Goal: Information Seeking & Learning: Learn about a topic

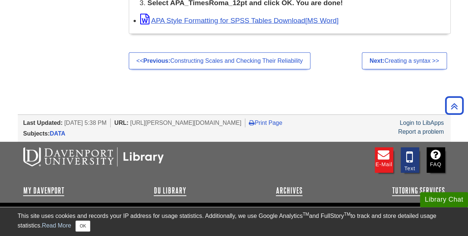
scroll to position [1116, 0]
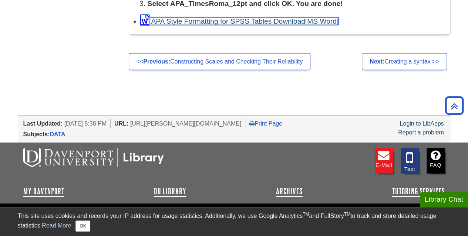
click at [262, 20] on link "APA Style Formatting for SPSS Tables Download" at bounding box center [239, 21] width 199 height 8
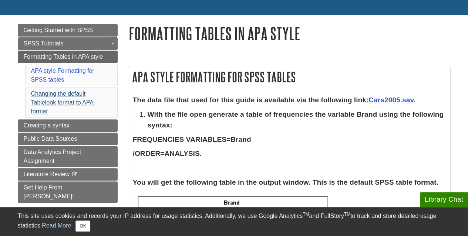
scroll to position [68, 0]
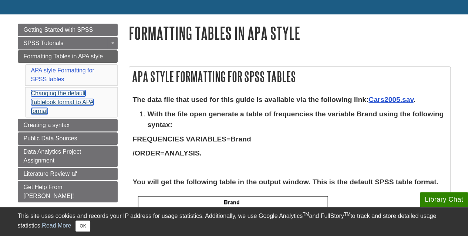
click at [57, 92] on link "Changing the default Tablelook format to APA format" at bounding box center [62, 102] width 63 height 24
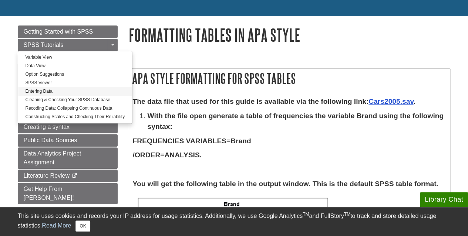
scroll to position [67, 0]
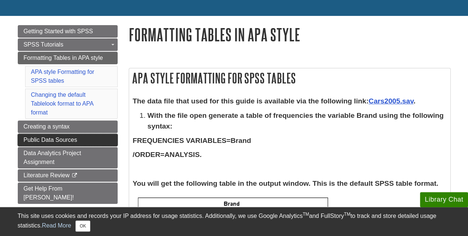
click at [48, 134] on link "Public Data Sources" at bounding box center [68, 140] width 100 height 13
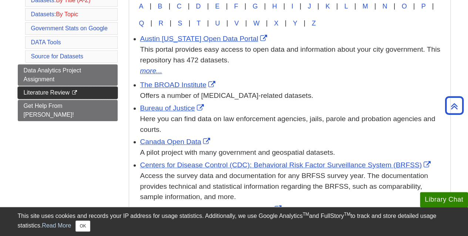
scroll to position [166, 0]
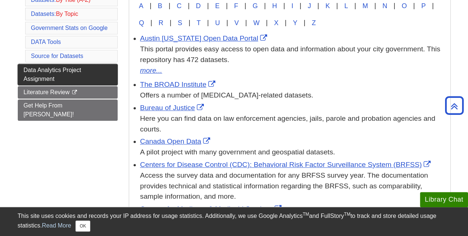
click at [52, 71] on link "Data Analytics Project Assignment" at bounding box center [68, 74] width 100 height 21
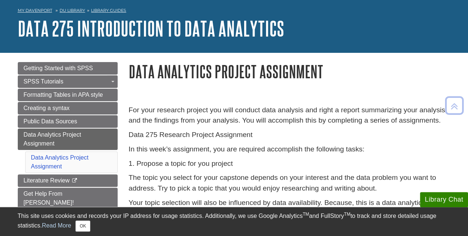
drag, startPoint x: 323, startPoint y: 97, endPoint x: 318, endPoint y: 117, distance: 19.8
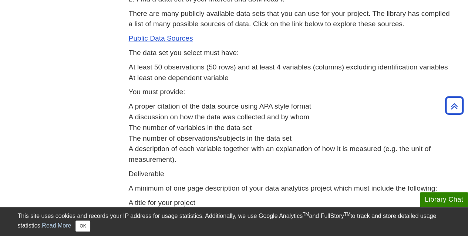
drag, startPoint x: 318, startPoint y: 117, endPoint x: 138, endPoint y: 118, distance: 179.9
click at [138, 118] on p "A proper citation of the data source using APA style format A discussion on how…" at bounding box center [290, 133] width 322 height 64
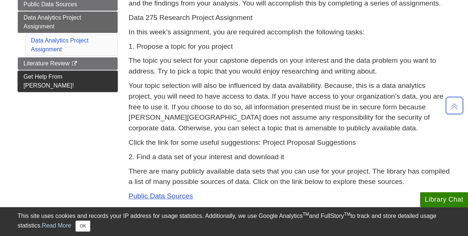
scroll to position [147, 0]
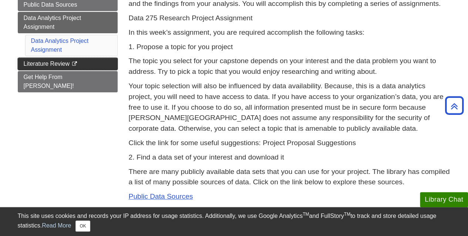
click at [84, 62] on link "Literature Review This link opens in a new window" at bounding box center [68, 64] width 100 height 13
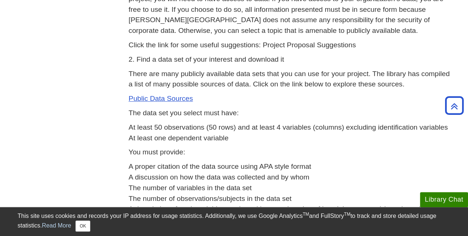
scroll to position [258, 0]
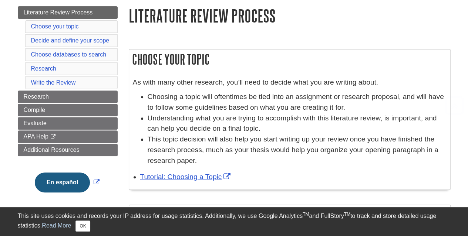
scroll to position [86, 0]
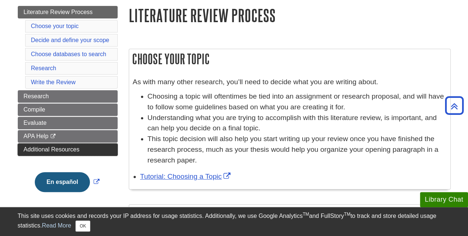
click at [67, 147] on span "Additional Resources" at bounding box center [52, 150] width 56 height 6
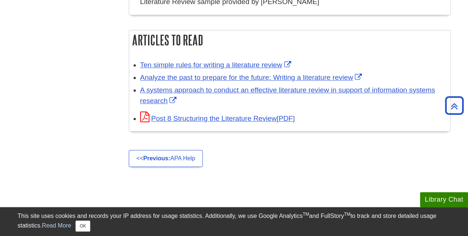
scroll to position [256, 0]
click at [177, 158] on link "<< Previous: APA Help" at bounding box center [166, 158] width 74 height 17
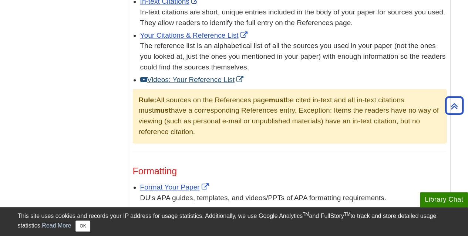
scroll to position [564, 0]
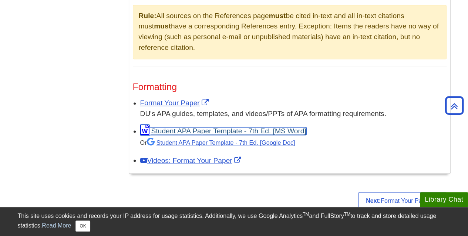
click at [232, 127] on link "Student APA Paper Template - 7th Ed. [MS Word]" at bounding box center [223, 131] width 166 height 8
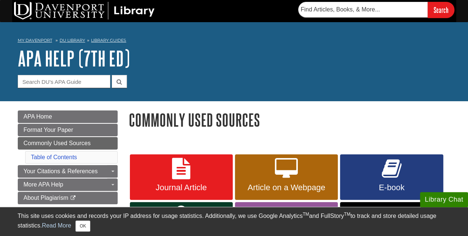
scroll to position [264, 0]
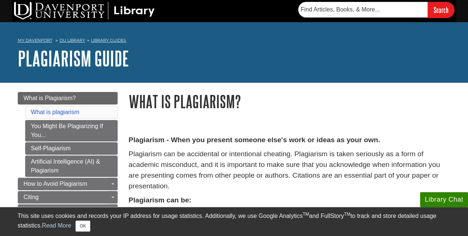
scroll to position [264, 0]
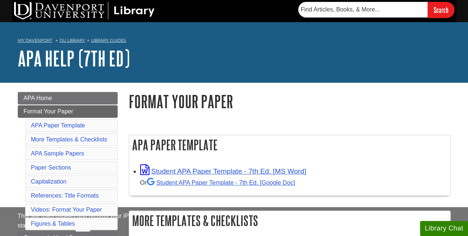
scroll to position [264, 0]
